Goal: Use online tool/utility: Utilize a website feature to perform a specific function

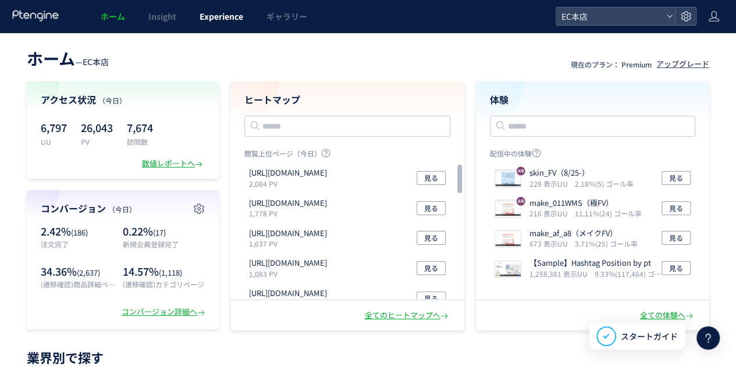
click at [216, 14] on span "Experience" at bounding box center [222, 16] width 44 height 12
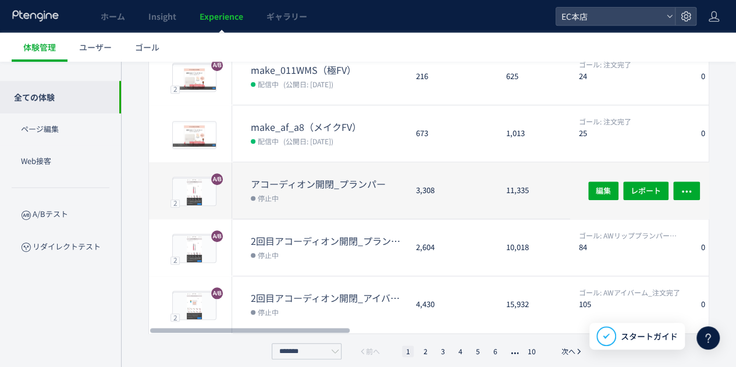
scroll to position [435, 0]
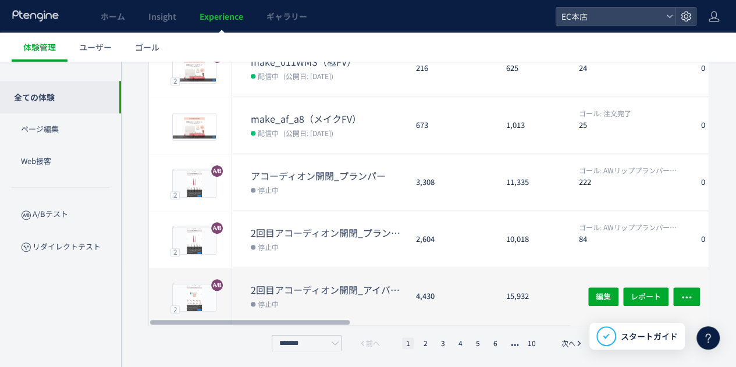
click at [371, 284] on dt "2回目アコーディオン開閉_アイバーム" at bounding box center [329, 289] width 156 height 13
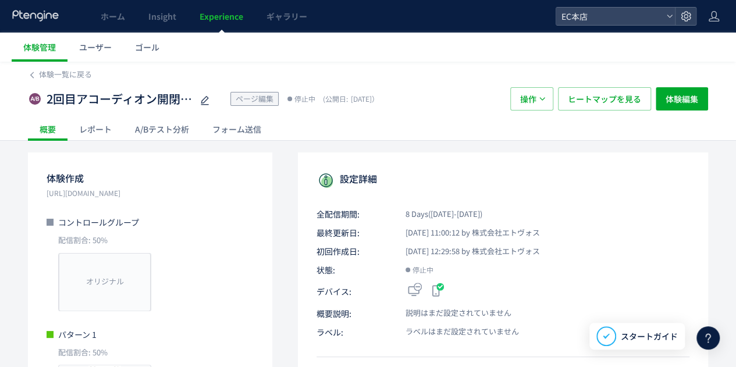
click at [176, 134] on div "A/Bテスト分析" at bounding box center [161, 129] width 77 height 23
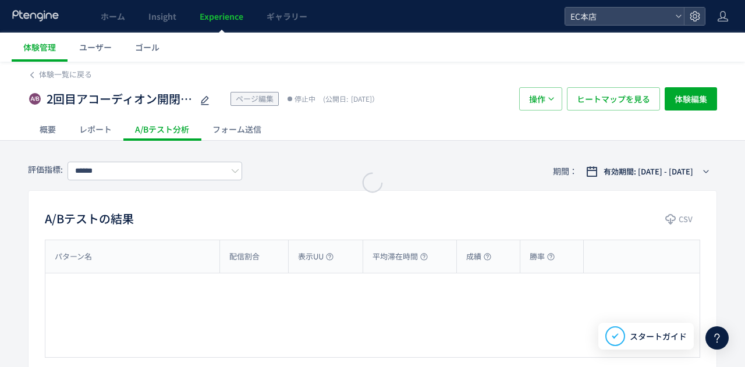
type input "**********"
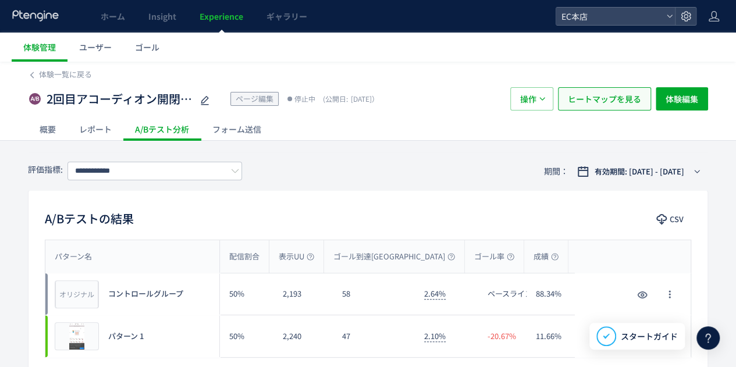
click at [604, 95] on span "ヒートマップを見る" at bounding box center [604, 98] width 73 height 23
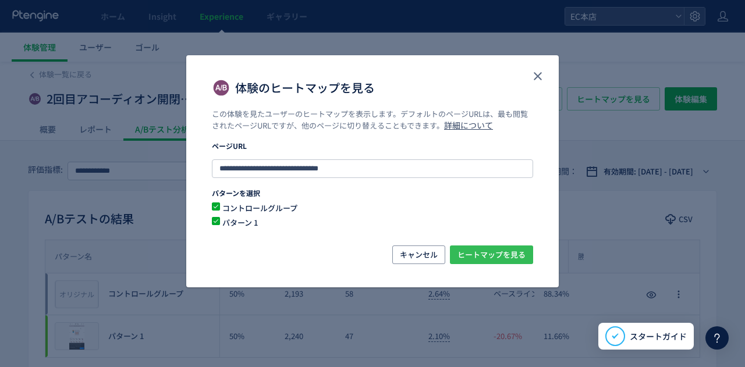
click at [483, 251] on span "ヒートマップを見る" at bounding box center [491, 254] width 68 height 19
